Goal: Transaction & Acquisition: Obtain resource

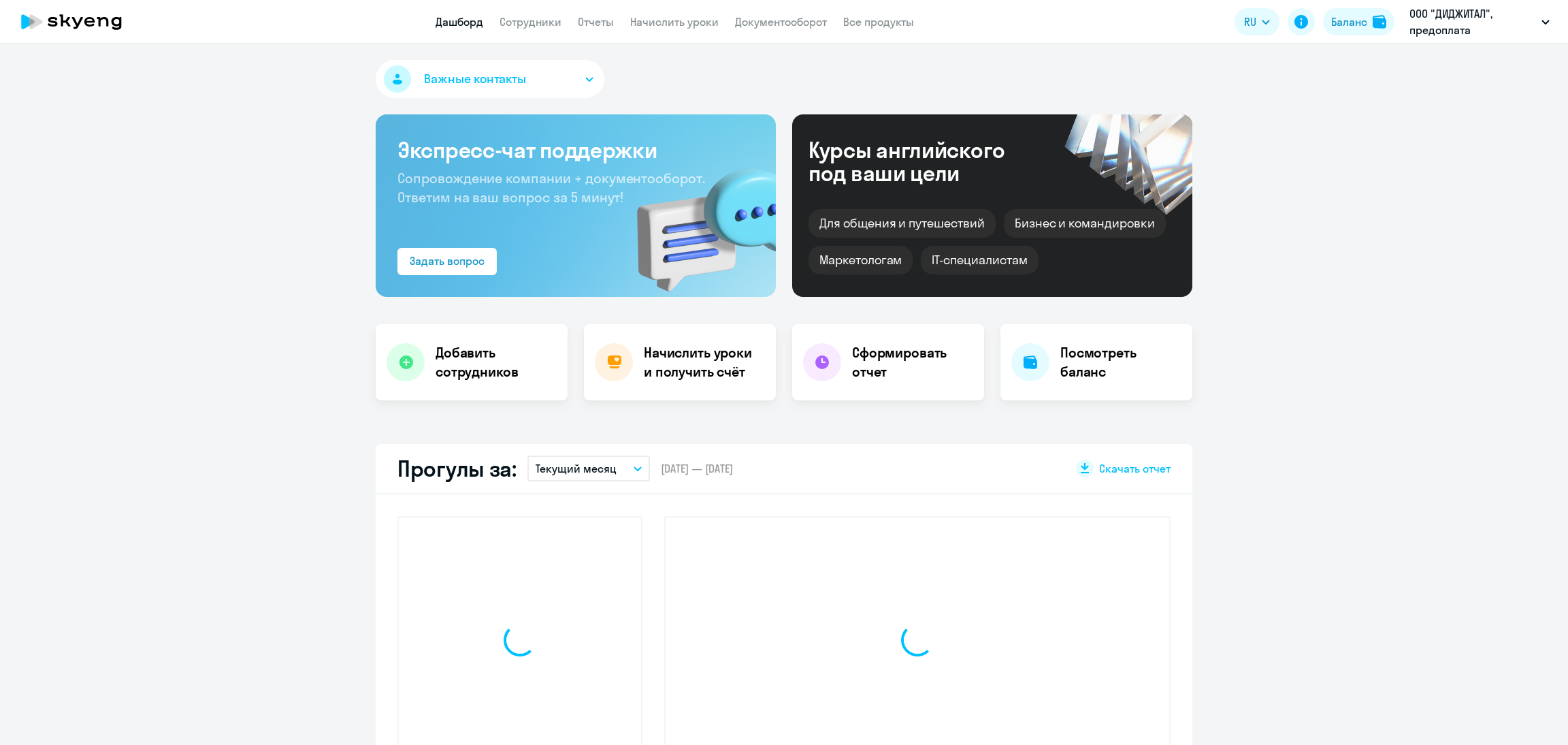
select select "30"
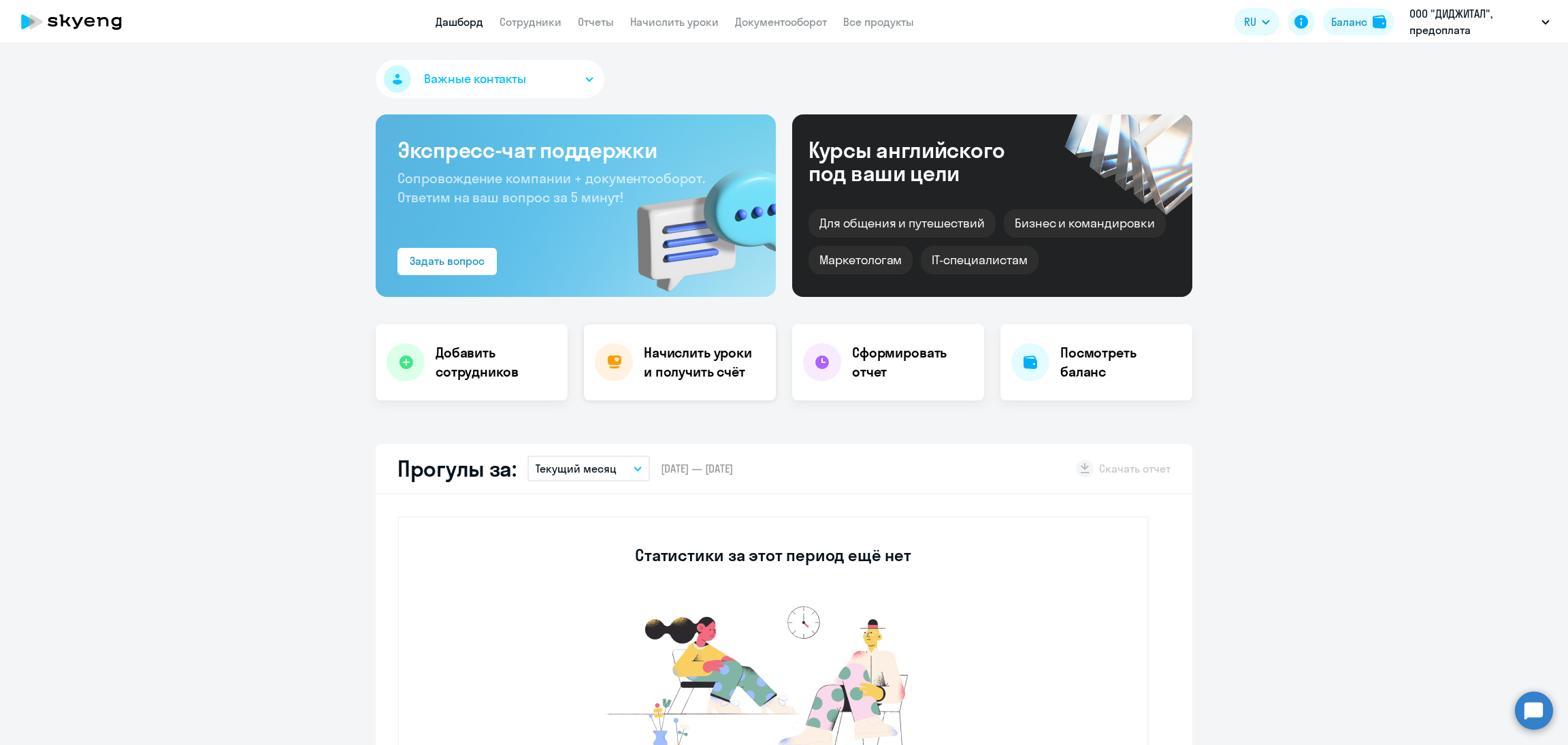
click at [679, 359] on h4 "Начислить уроки и получить счёт" at bounding box center [702, 362] width 118 height 38
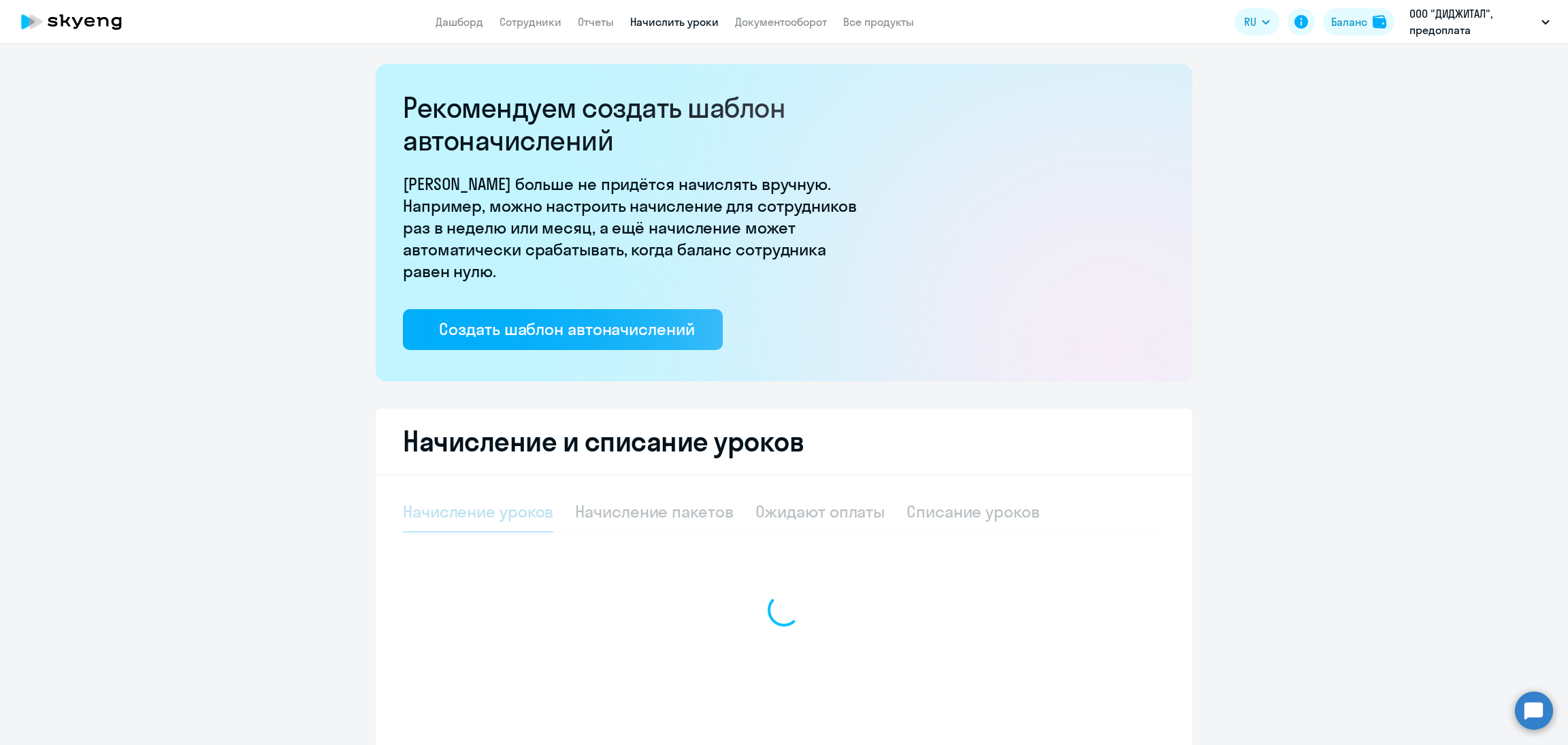
select select "10"
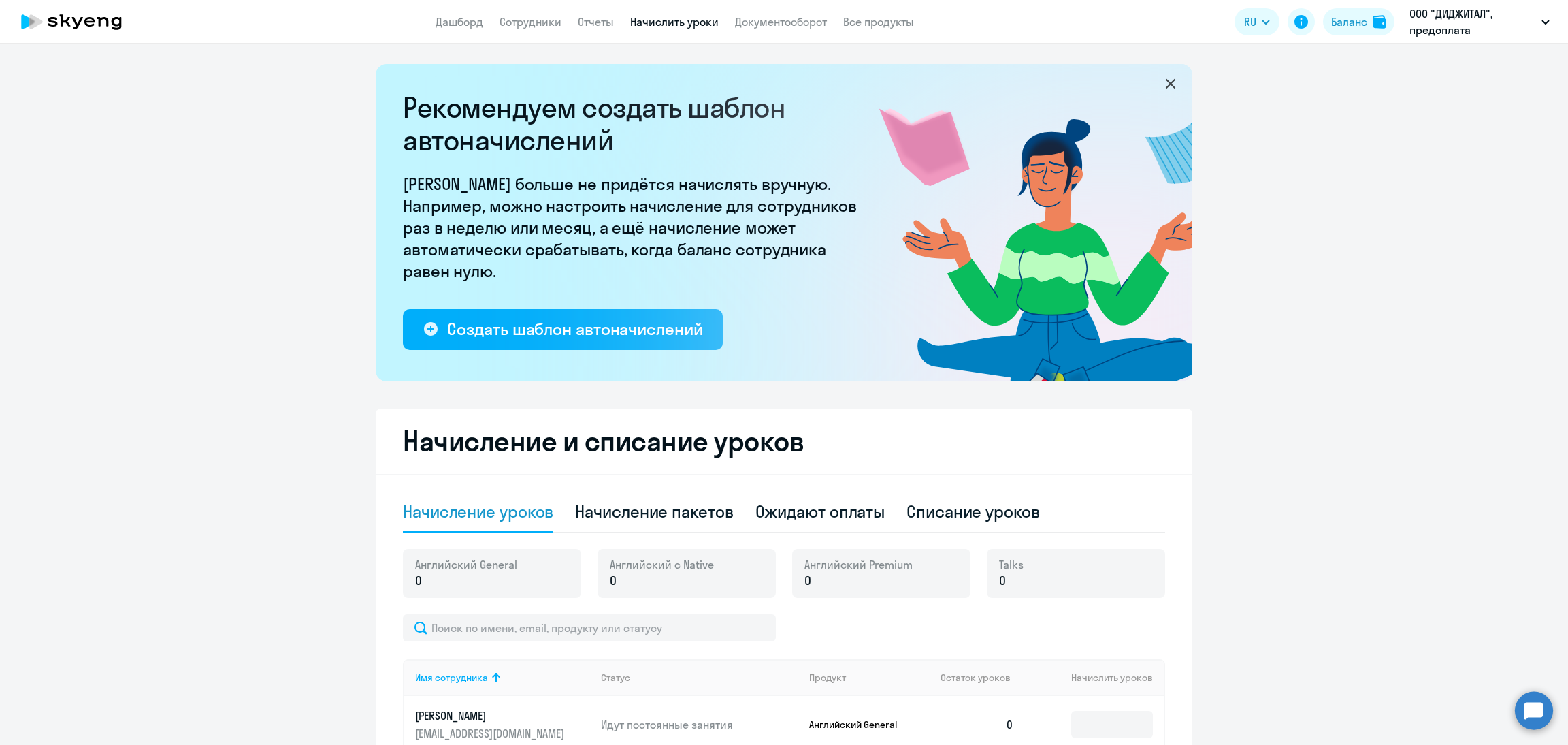
scroll to position [204, 0]
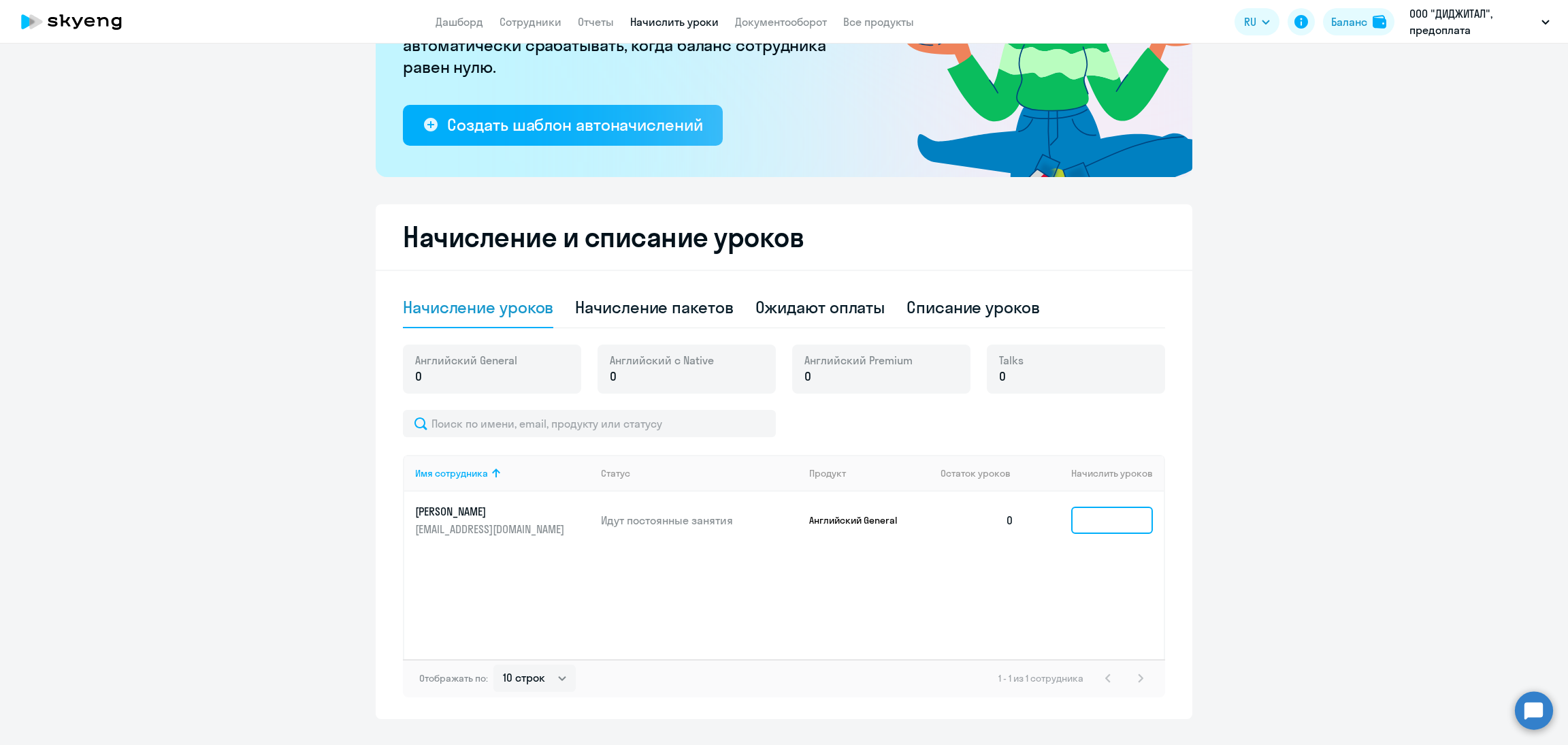
click at [1071, 519] on input at bounding box center [1111, 520] width 82 height 27
type input "2"
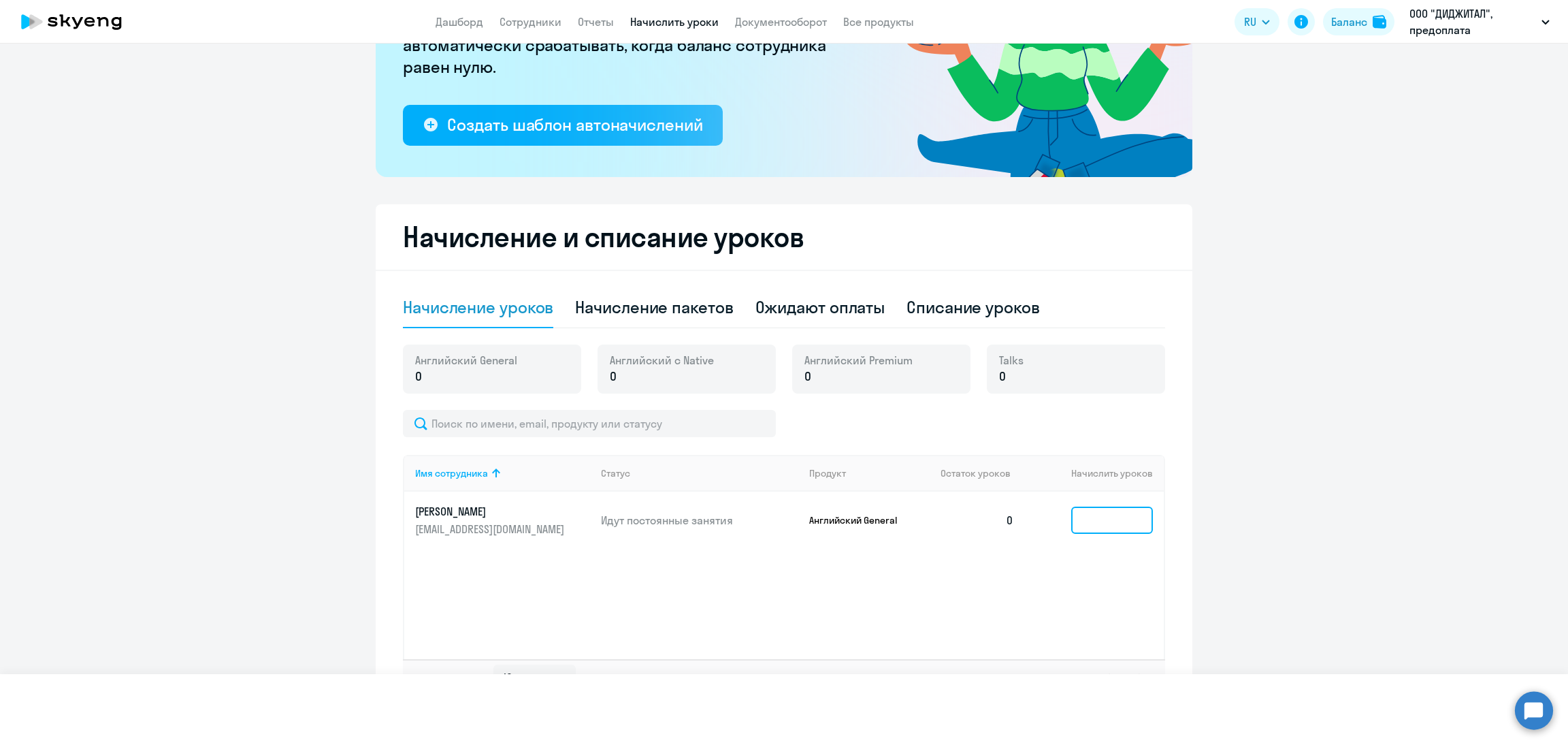
type input "4"
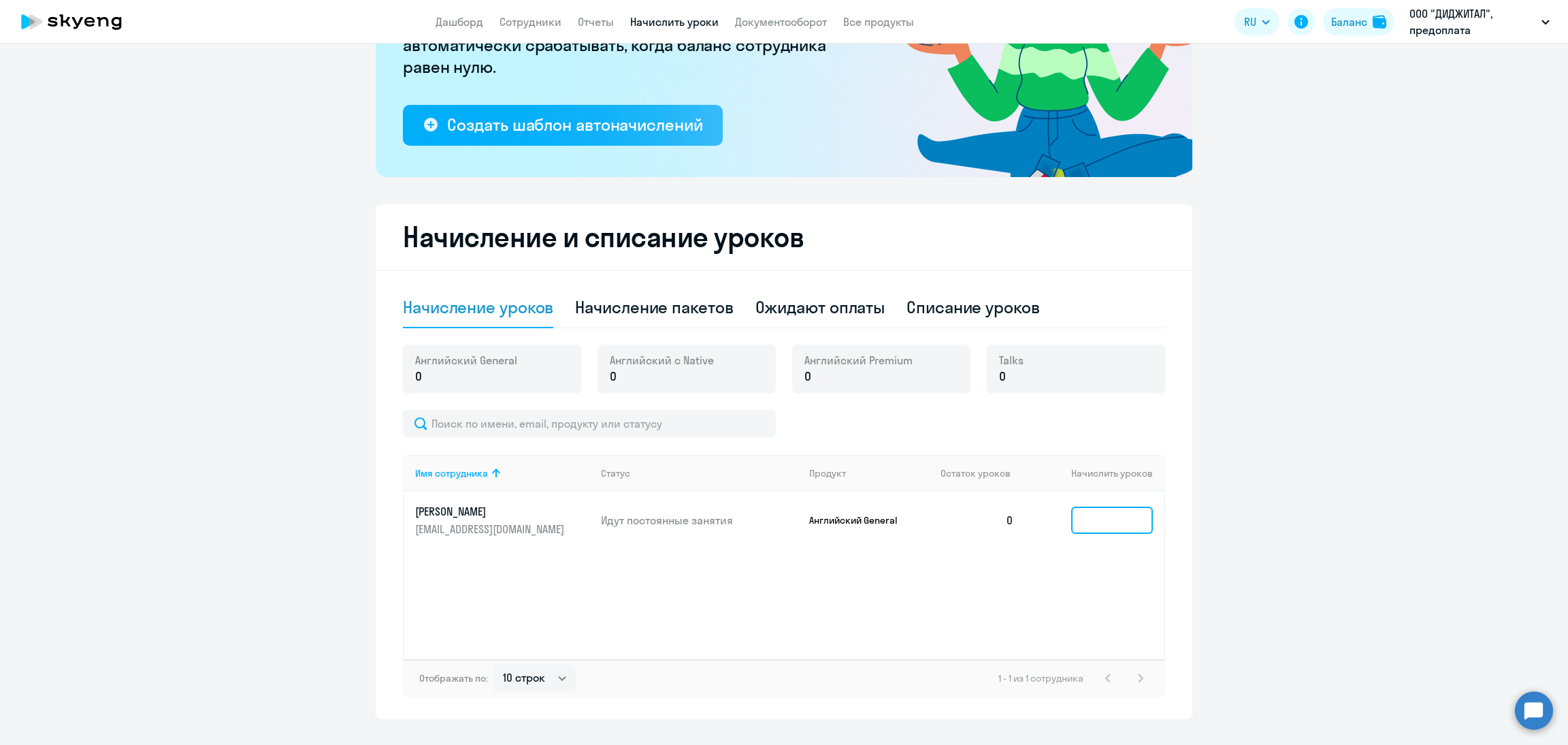
type input "5"
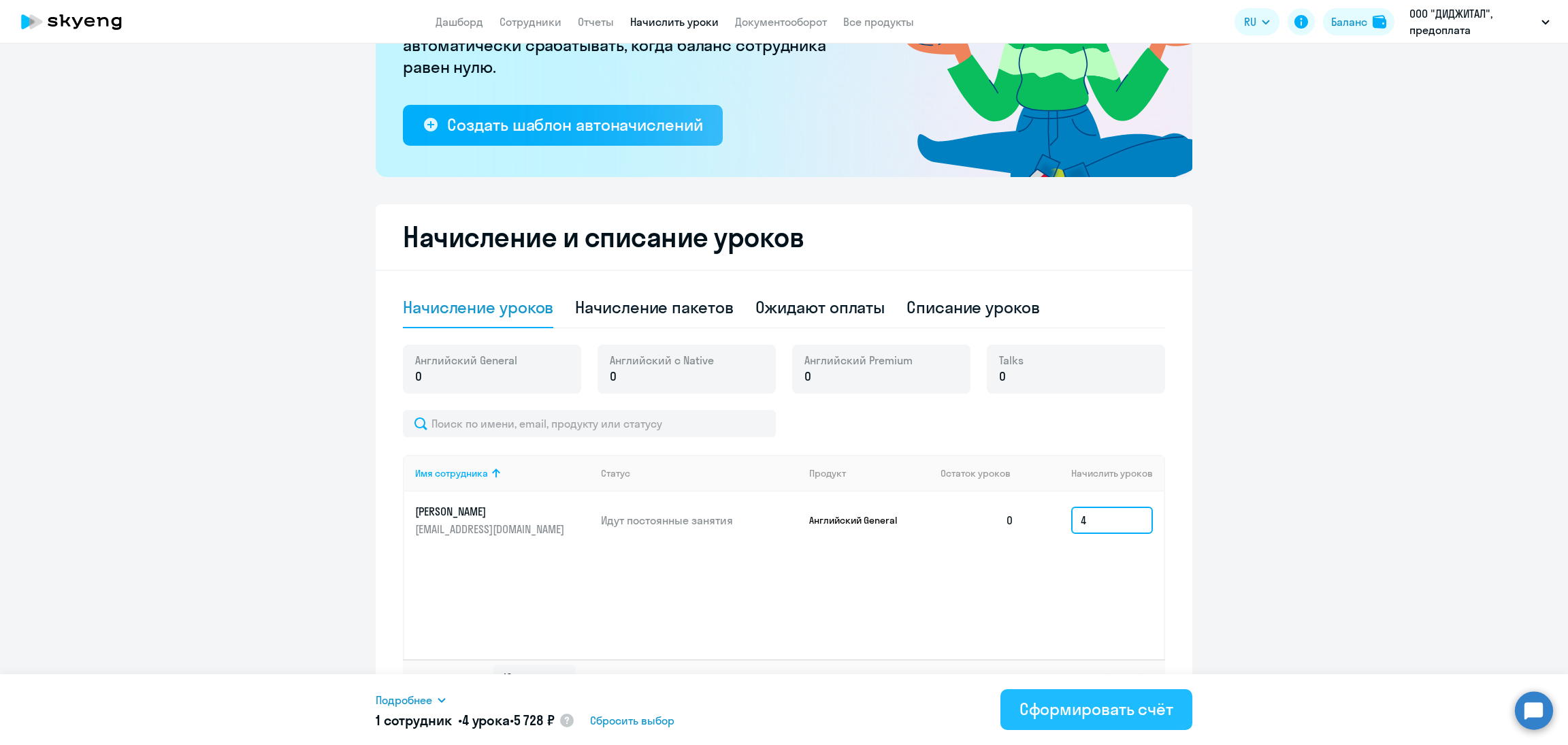
type input "4"
click at [1029, 708] on div "Сформировать счёт" at bounding box center [1096, 709] width 154 height 22
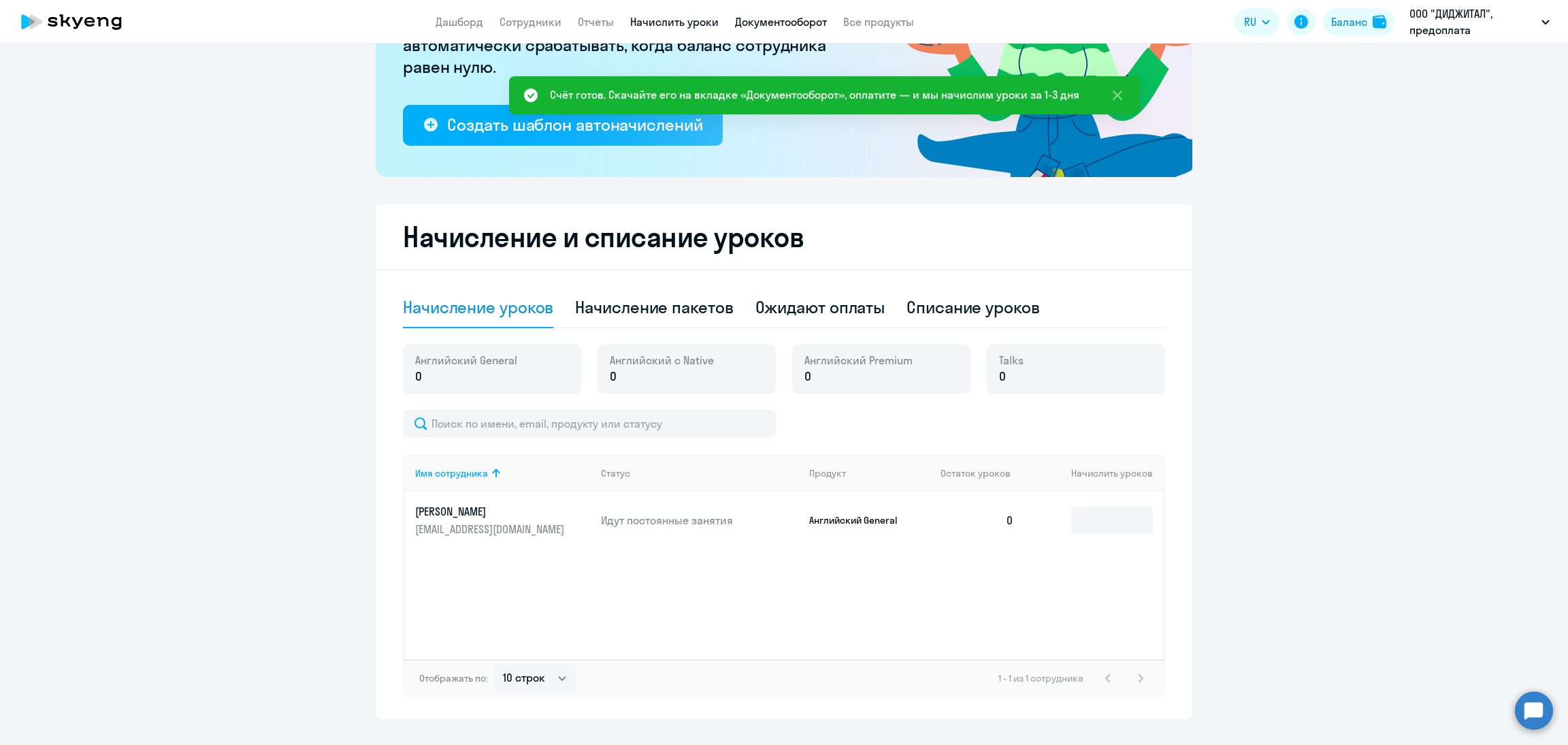
click at [783, 24] on link "Документооборот" at bounding box center [780, 21] width 92 height 14
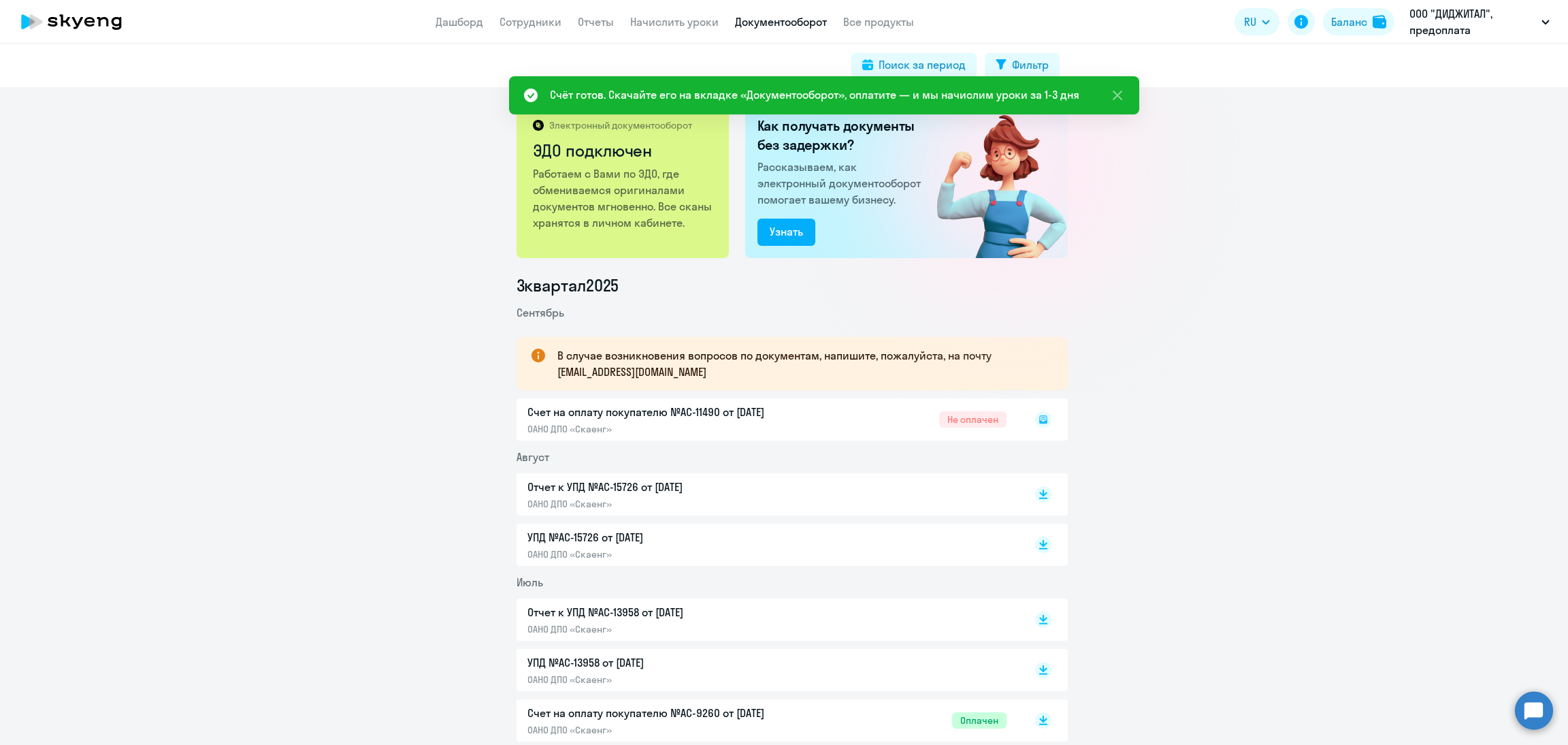
click at [1040, 422] on icon at bounding box center [1043, 419] width 8 height 8
click at [1035, 420] on rect at bounding box center [1043, 420] width 16 height 16
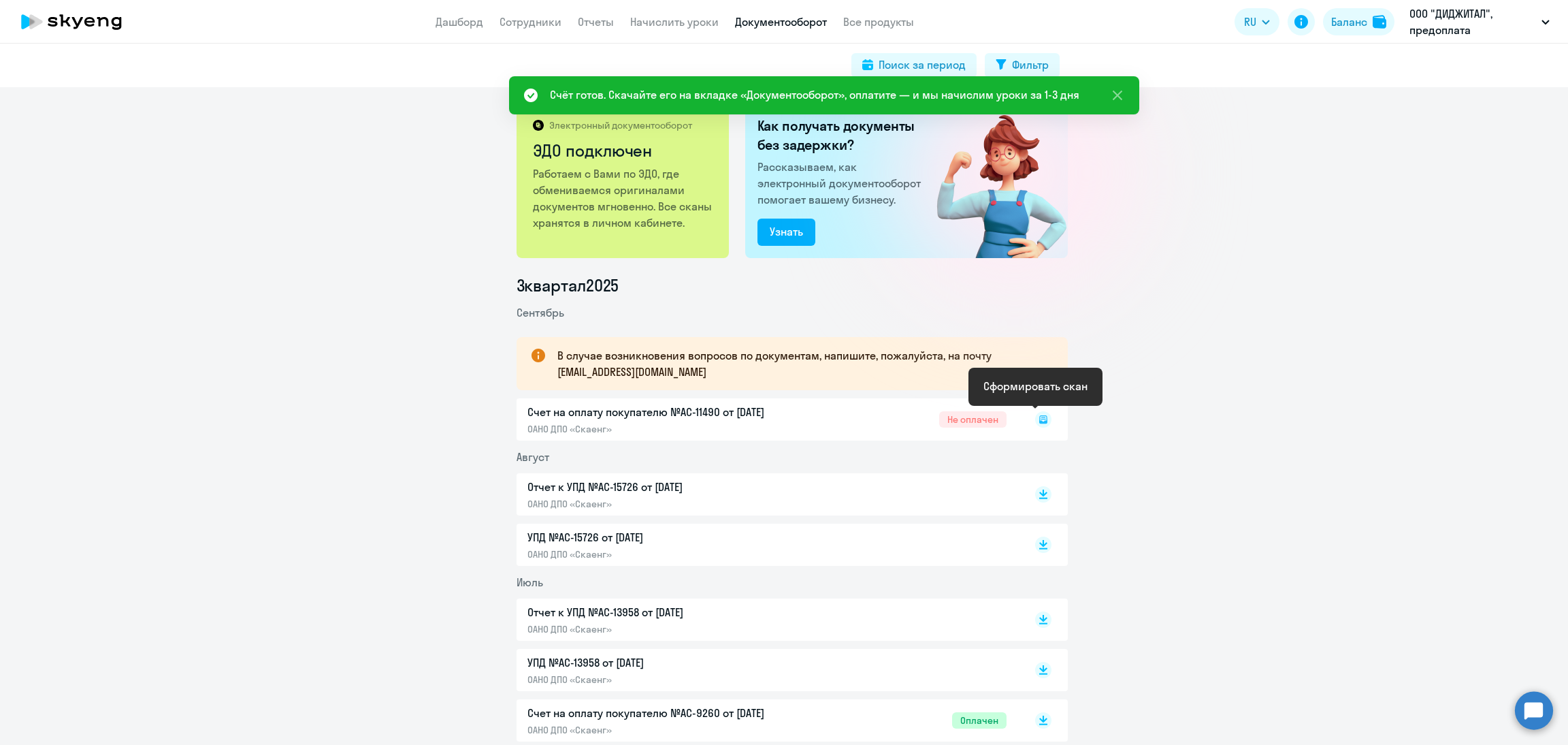
click at [1040, 417] on icon at bounding box center [1042, 417] width 4 height 1
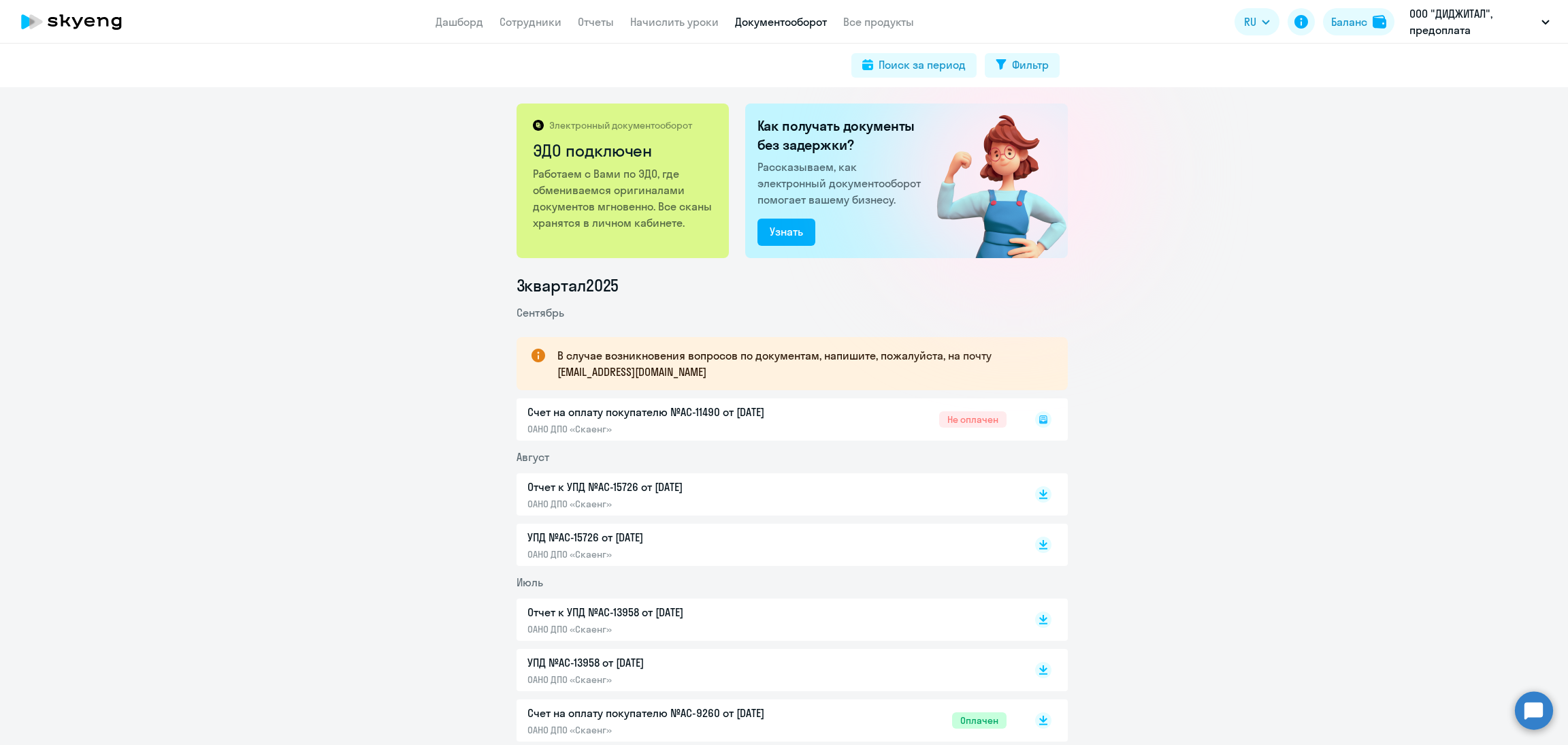
drag, startPoint x: 1027, startPoint y: 421, endPoint x: 1031, endPoint y: 414, distance: 8.1
click at [1035, 419] on rect at bounding box center [1043, 420] width 16 height 16
click at [1035, 414] on rect at bounding box center [1043, 420] width 16 height 16
click at [1044, 425] on div "Счет на оплату покупателю №AC-11490 от [DATE] ОАНО ДПО «Скаенг» Не оплачен" at bounding box center [792, 420] width 551 height 42
click at [1040, 422] on div "Счет на оплату покупателю №AC-11490 от [DATE] ОАНО ДПО «Скаенг» Не оплачен" at bounding box center [792, 420] width 551 height 42
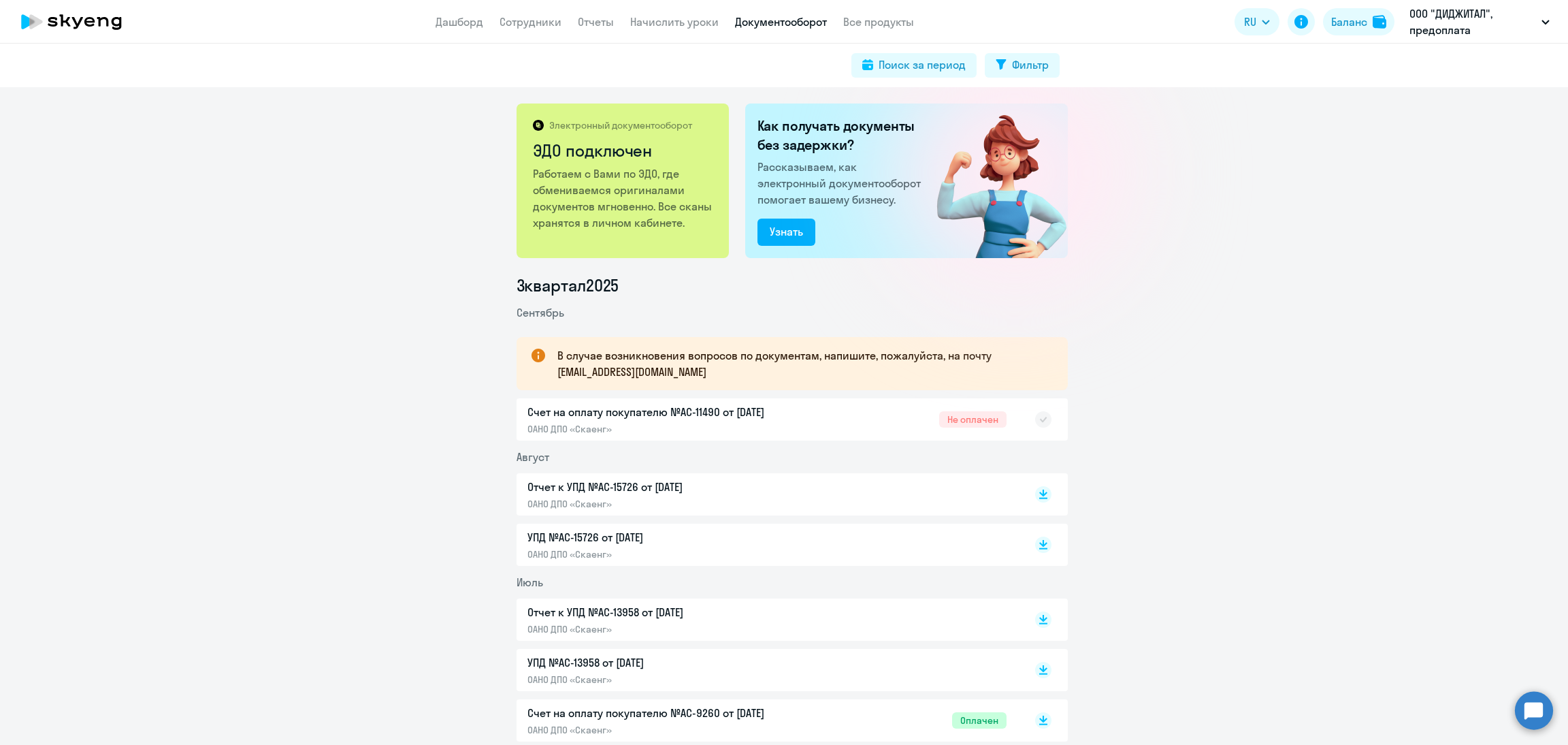
click at [1040, 422] on rect at bounding box center [1043, 420] width 16 height 16
click at [1037, 416] on rect at bounding box center [1043, 420] width 16 height 16
click at [464, 24] on link "Дашборд" at bounding box center [460, 21] width 48 height 14
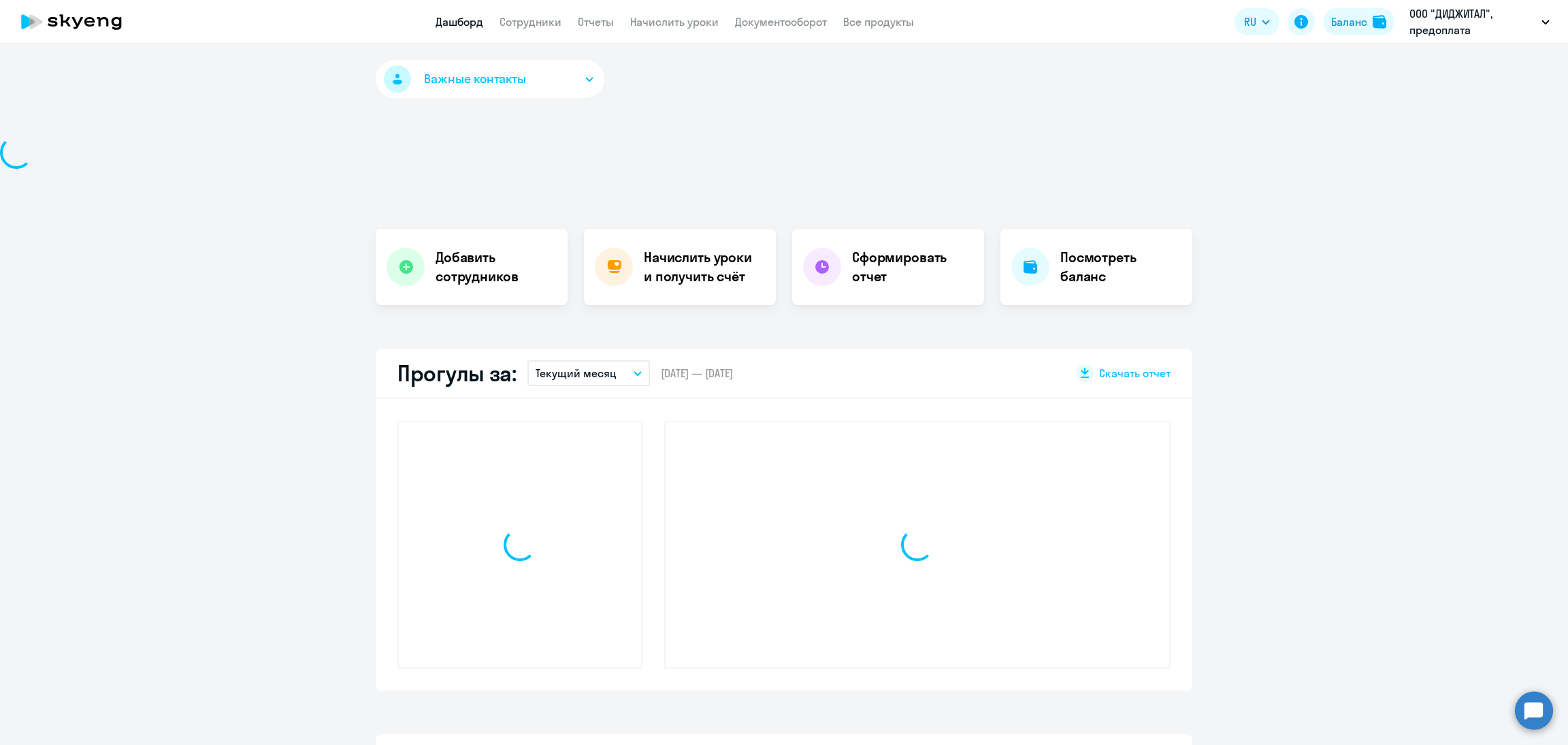
select select "30"
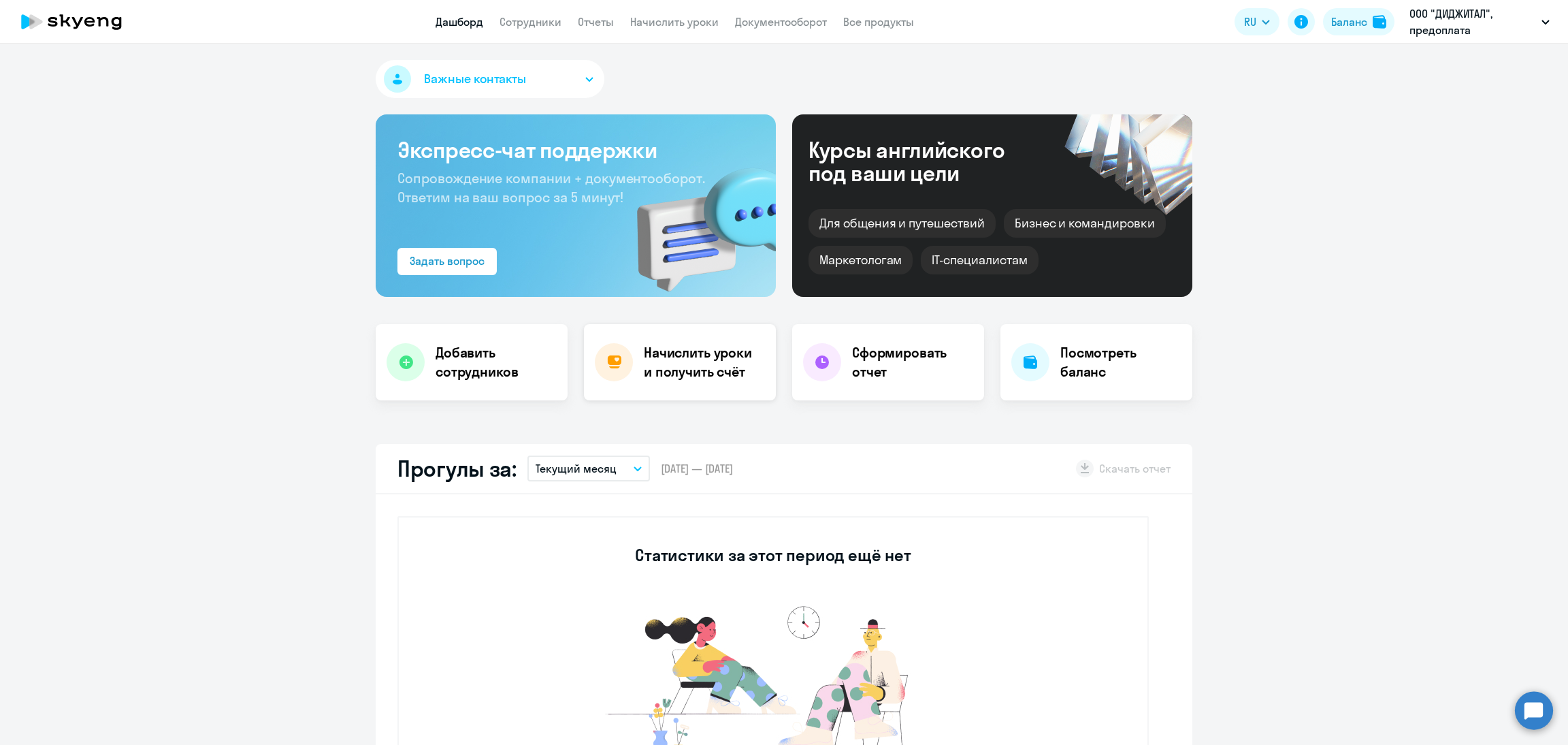
click at [662, 365] on h4 "Начислить уроки и получить счёт" at bounding box center [702, 362] width 118 height 38
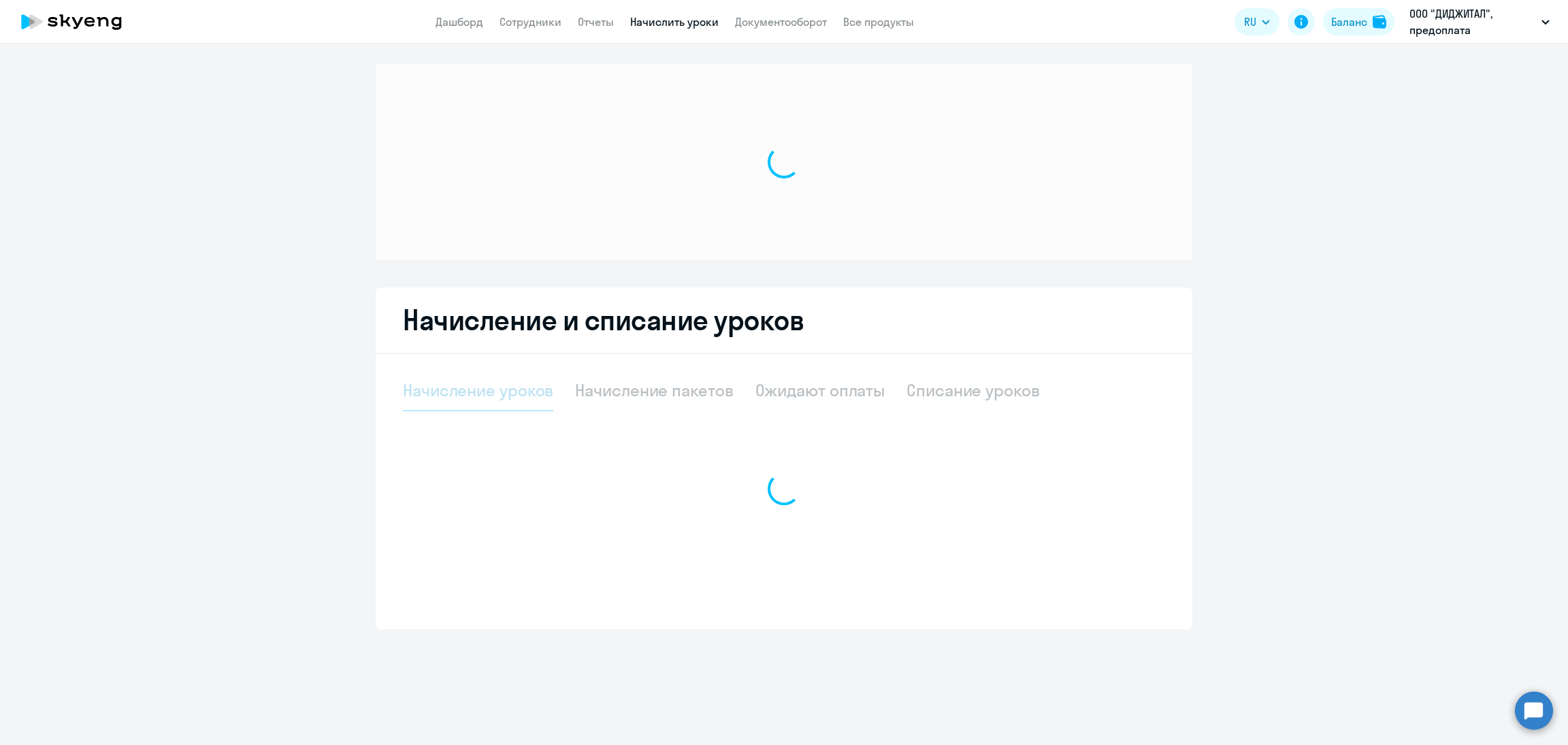
select select "10"
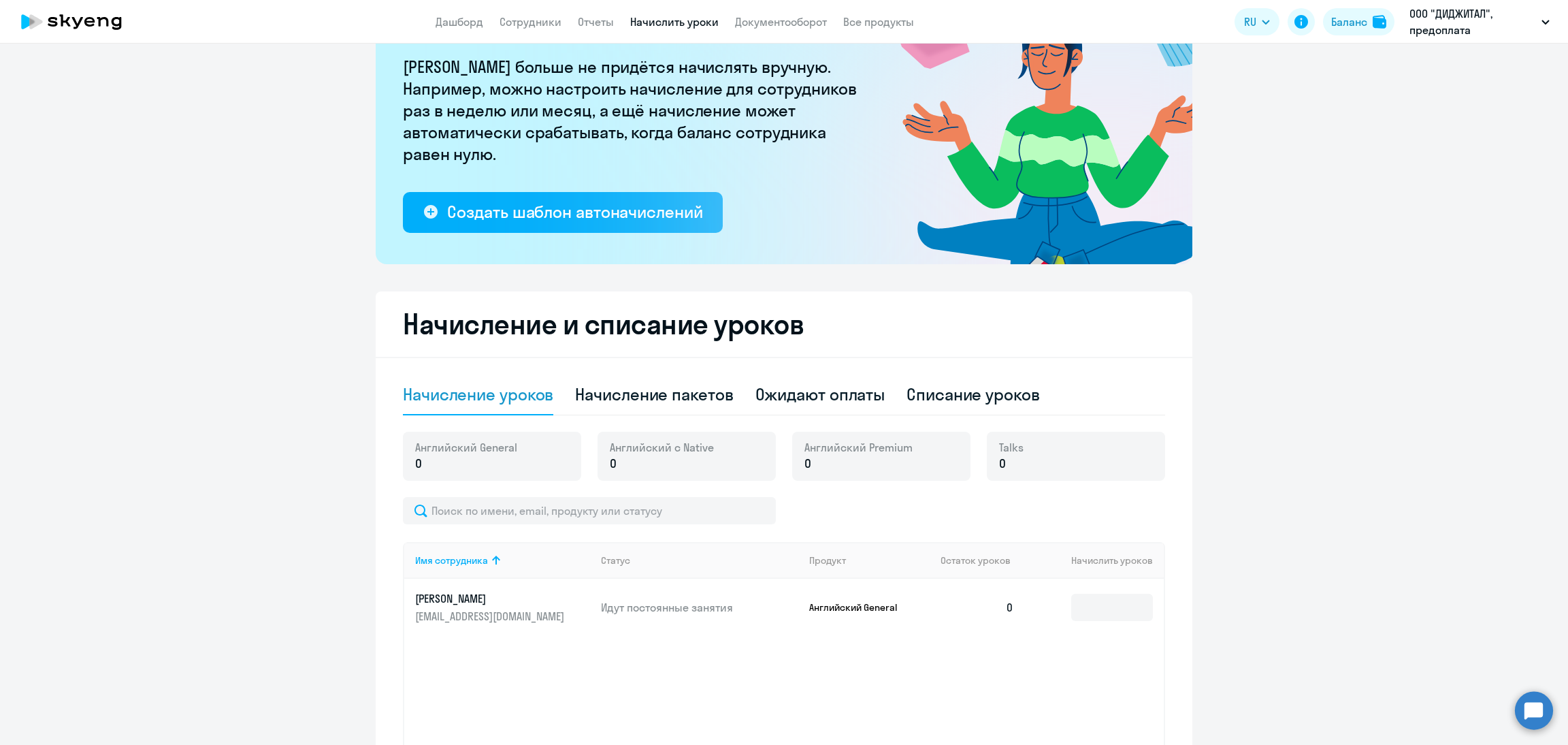
scroll to position [204, 0]
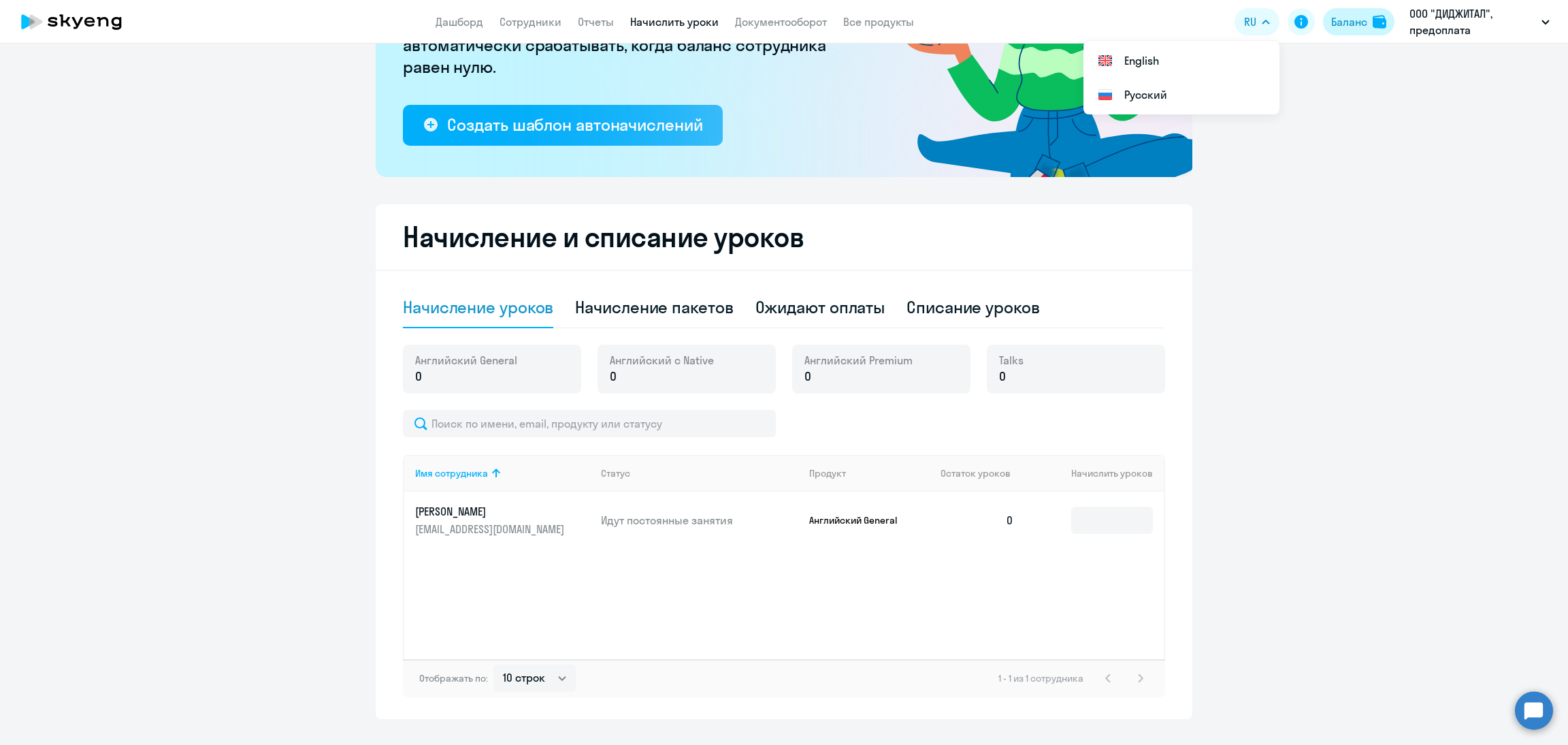
click at [1341, 28] on div "Баланс" at bounding box center [1348, 22] width 36 height 16
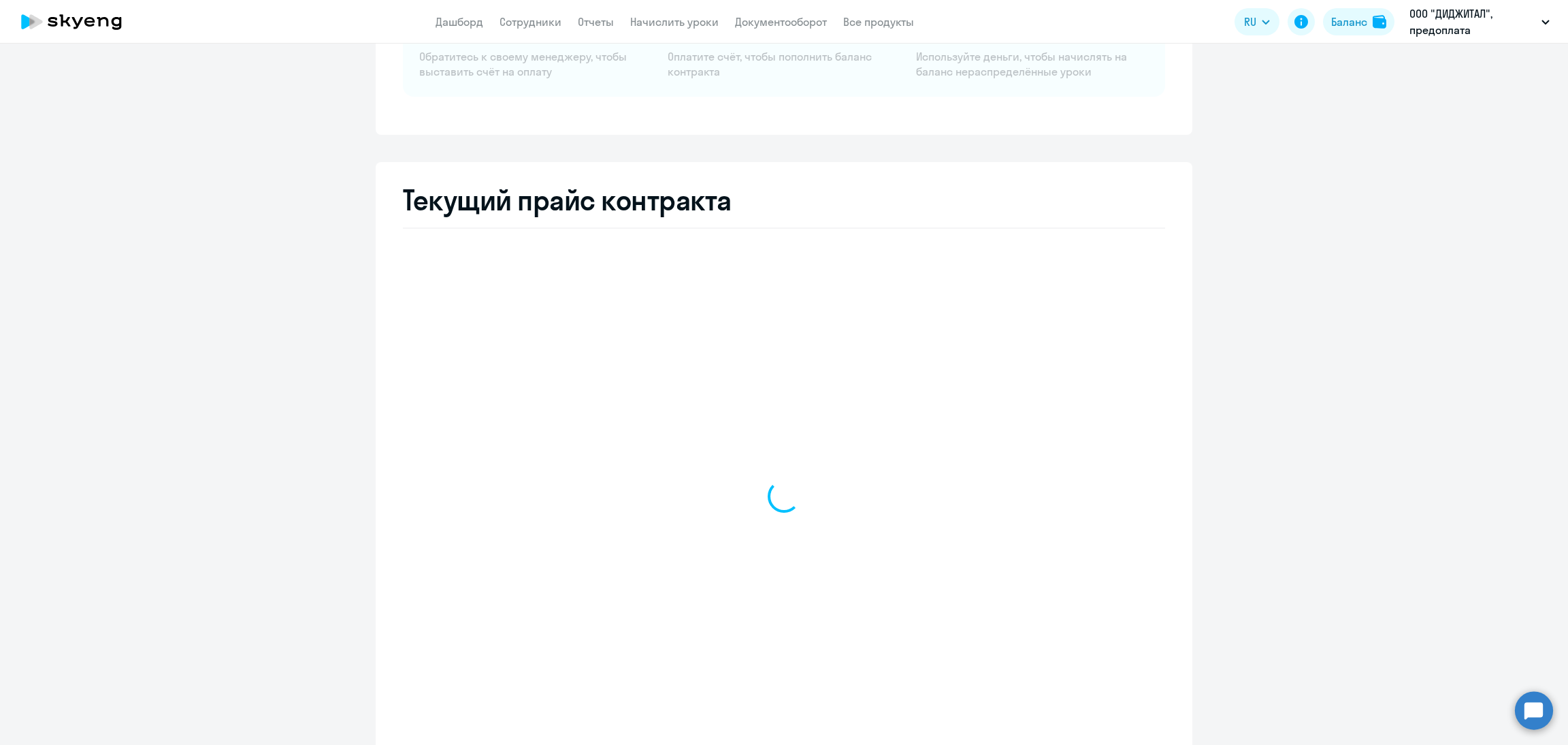
select select "english_adult_not_native_speaker"
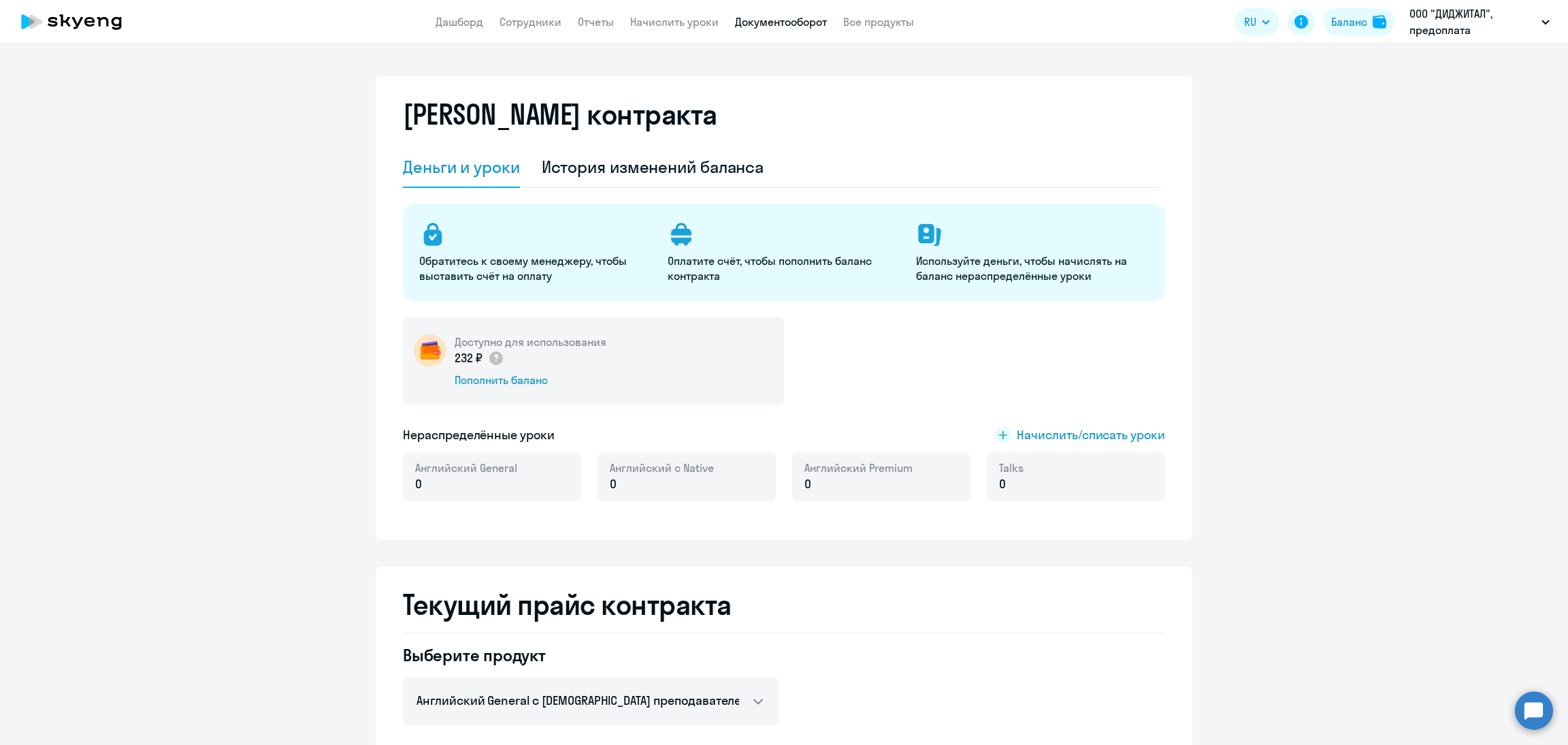
click at [800, 25] on link "Документооборот" at bounding box center [780, 21] width 92 height 14
